Goal: Task Accomplishment & Management: Use online tool/utility

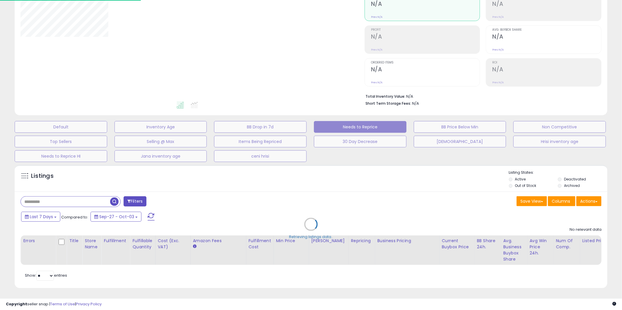
scroll to position [68, 0]
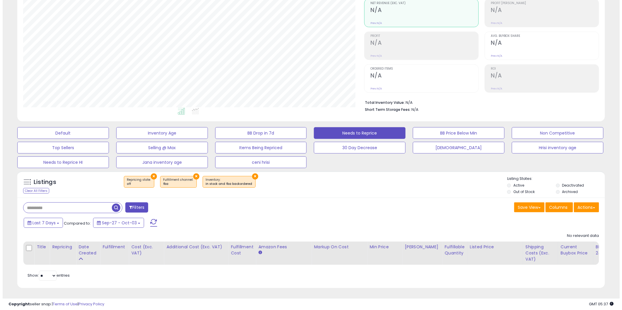
scroll to position [62, 0]
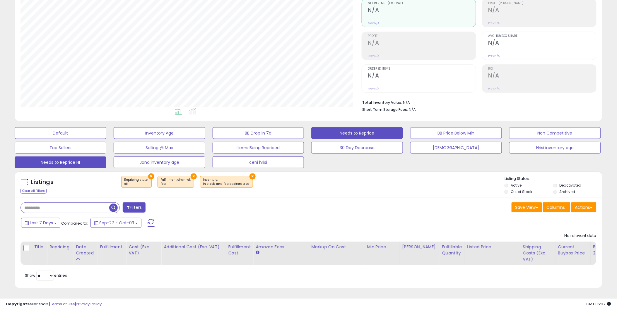
click at [64, 157] on button "Needs to Reprice HI" at bounding box center [61, 163] width 92 height 12
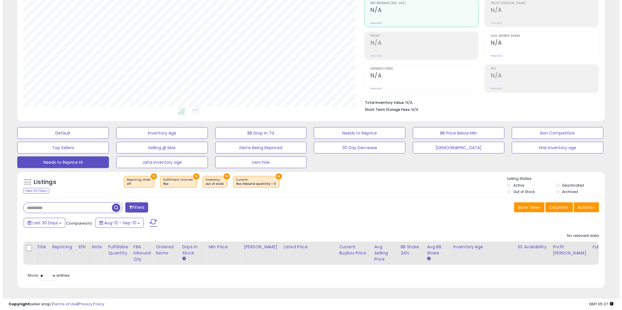
scroll to position [120, 341]
click at [362, 127] on button "Needs to Reprice" at bounding box center [357, 133] width 92 height 12
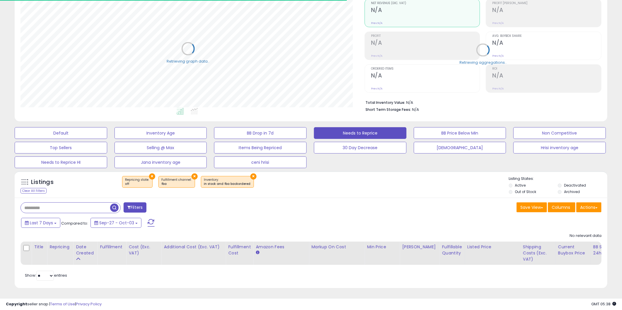
scroll to position [292492, 292271]
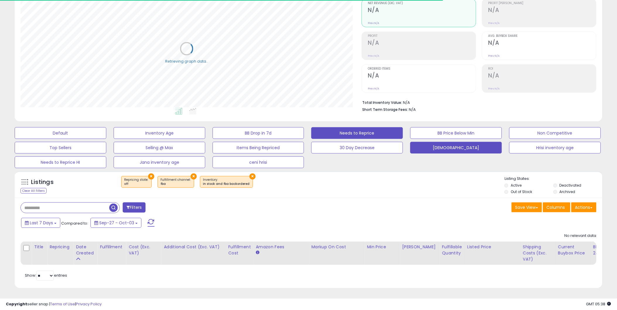
click at [456, 144] on button "[DEMOGRAPHIC_DATA]" at bounding box center [456, 148] width 92 height 12
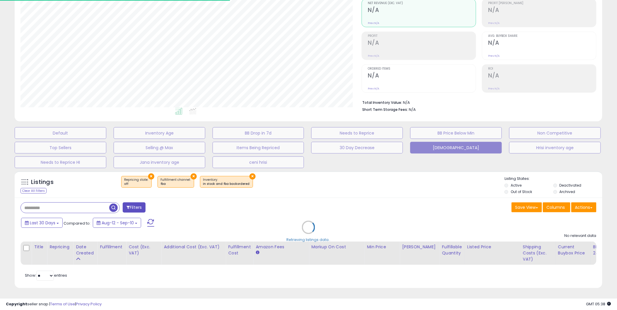
scroll to position [120, 341]
select select "**"
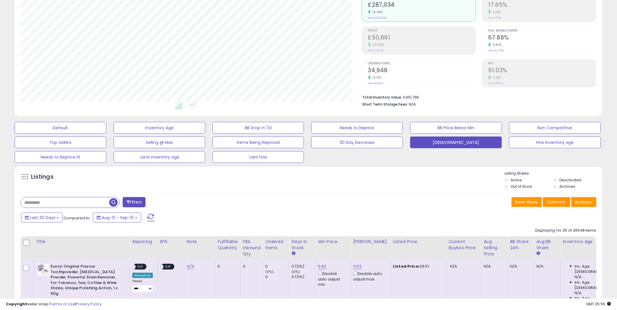
scroll to position [0, 0]
